Goal: Use online tool/utility

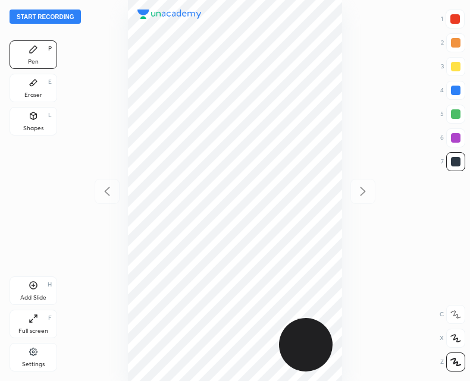
scroll to position [381, 279]
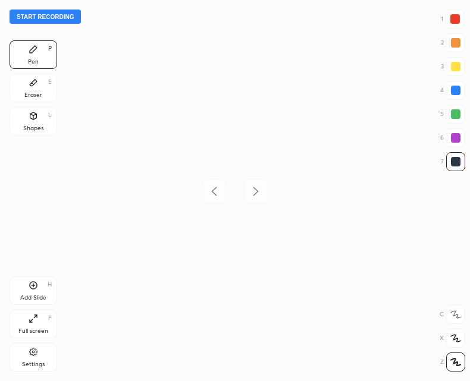
scroll to position [381, 279]
click at [52, 17] on button "Start recording" at bounding box center [45, 17] width 71 height 14
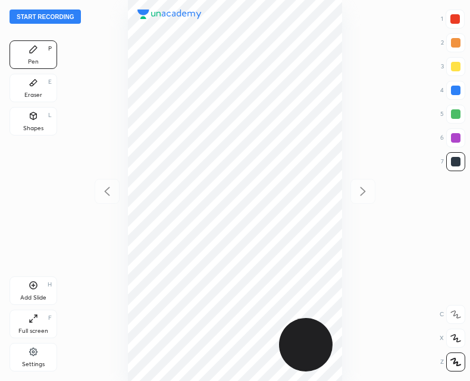
scroll to position [381, 279]
